Goal: Find specific page/section: Find specific page/section

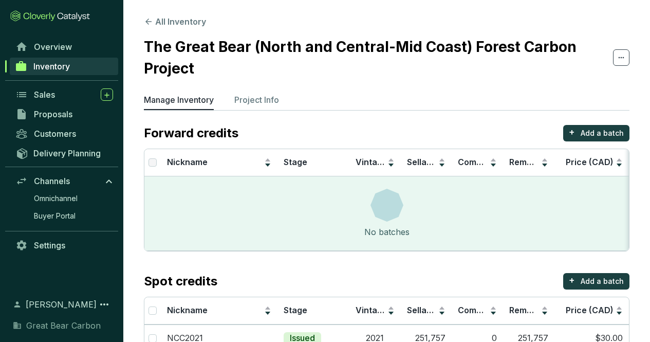
scroll to position [80, 0]
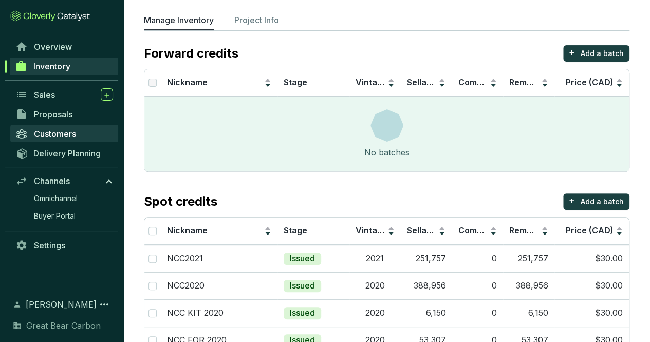
click at [58, 134] on span "Customers" at bounding box center [55, 133] width 42 height 10
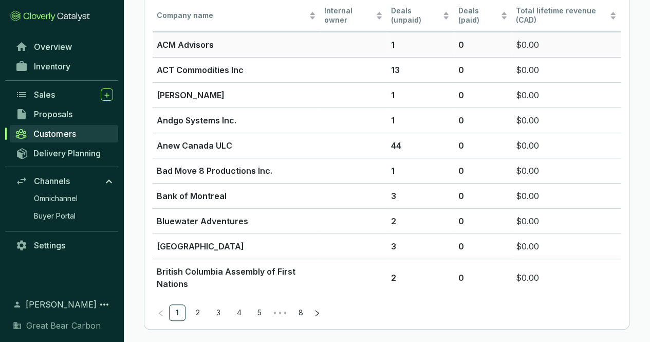
scroll to position [94, 0]
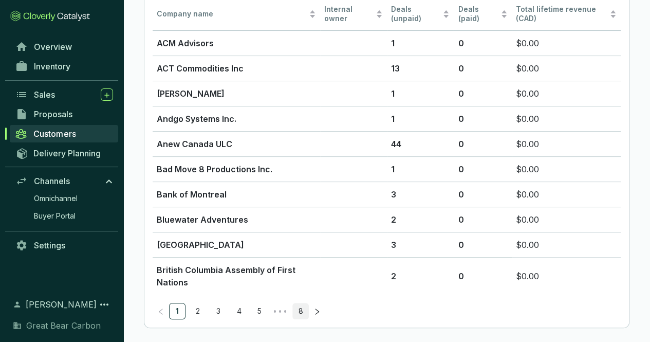
click at [301, 313] on link "8" at bounding box center [300, 310] width 15 height 15
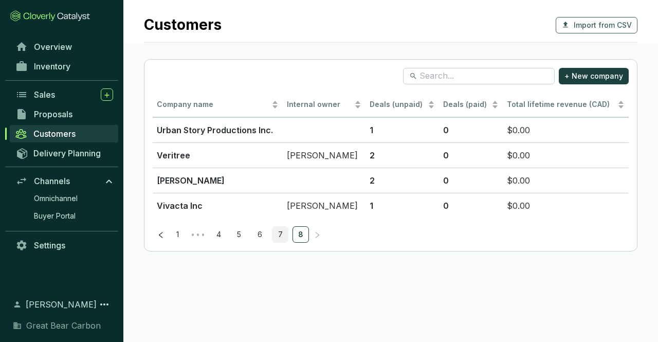
click at [279, 233] on link "7" at bounding box center [279, 234] width 15 height 15
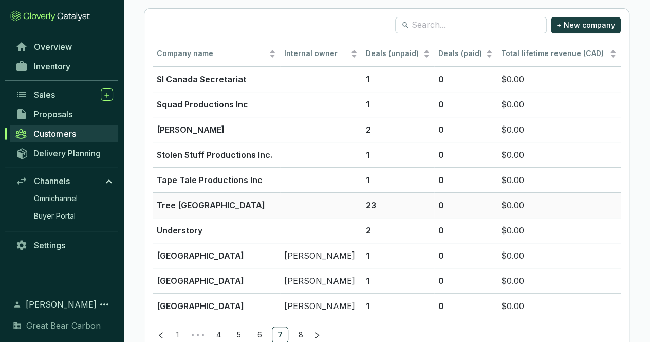
scroll to position [51, 0]
click at [264, 332] on link "6" at bounding box center [259, 333] width 15 height 15
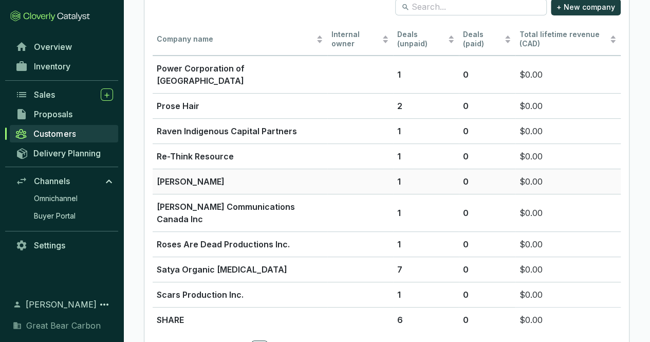
scroll to position [75, 0]
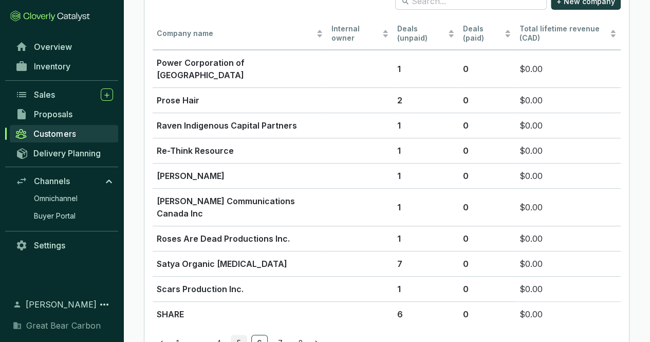
click at [242, 335] on link "5" at bounding box center [238, 342] width 15 height 15
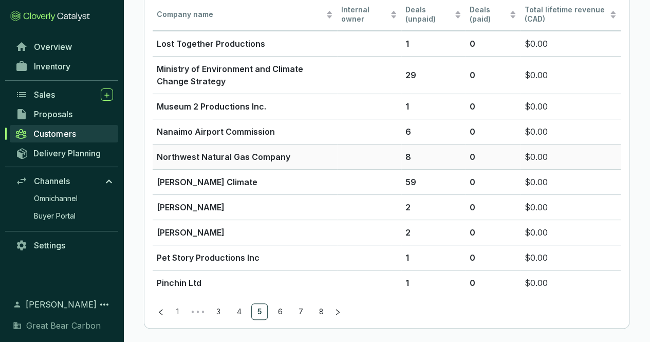
scroll to position [94, 0]
click at [240, 307] on link "4" at bounding box center [238, 310] width 15 height 15
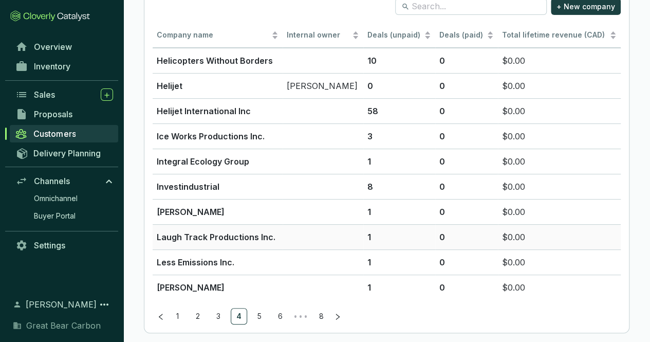
scroll to position [75, 0]
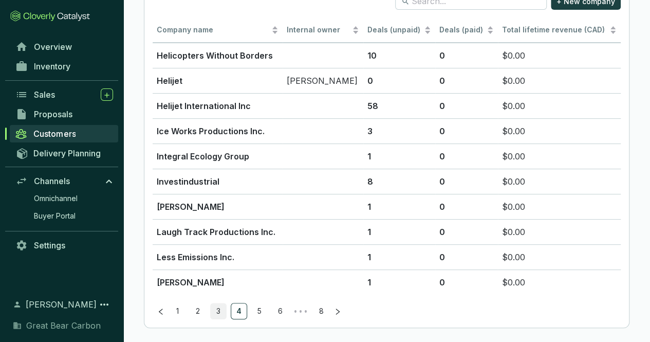
click at [220, 307] on link "3" at bounding box center [218, 310] width 15 height 15
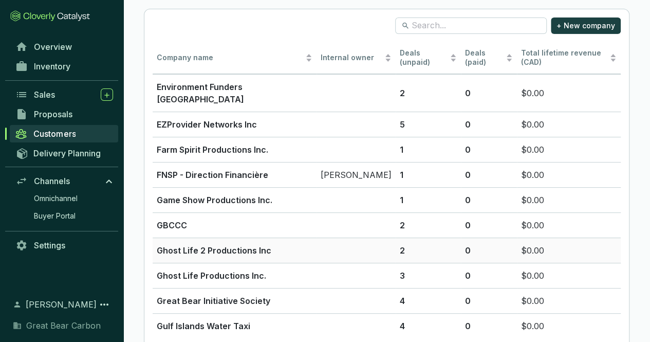
scroll to position [51, 0]
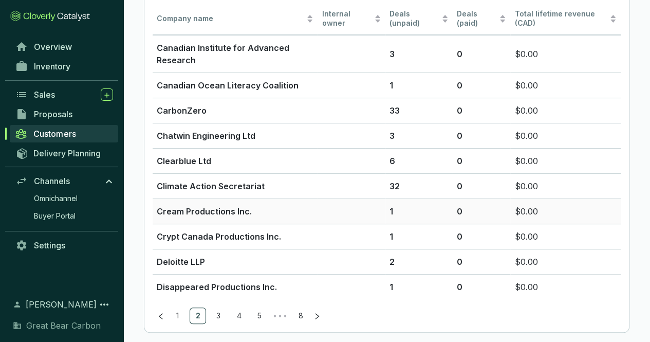
scroll to position [94, 0]
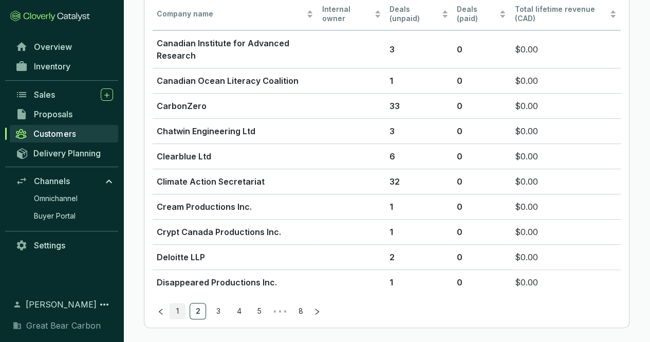
click at [181, 306] on link "1" at bounding box center [177, 310] width 15 height 15
